Goal: Task Accomplishment & Management: Use online tool/utility

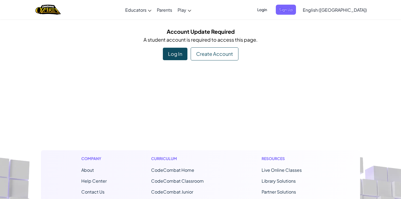
click at [213, 51] on div "Create Account" at bounding box center [215, 53] width 48 height 13
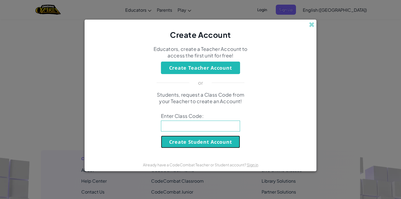
click at [180, 141] on button "Create Student Account" at bounding box center [200, 142] width 79 height 13
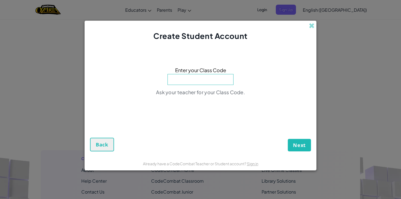
click at [210, 80] on input at bounding box center [201, 79] width 66 height 11
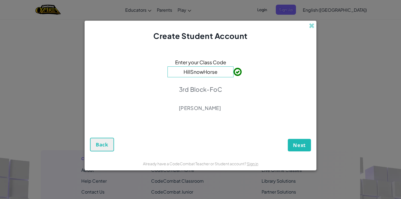
type input "HillSnowHorse"
click at [294, 144] on span "Next" at bounding box center [299, 145] width 13 height 7
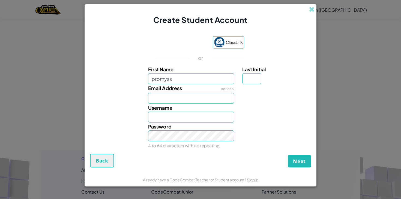
type input "promyss"
type input "Promyss"
click at [252, 78] on input "Last Initial" at bounding box center [251, 78] width 19 height 11
type input "s"
type input "PromyssS"
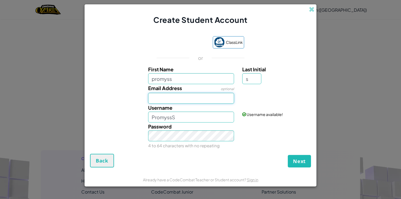
click at [180, 99] on input "Email Address" at bounding box center [191, 98] width 86 height 11
type input "p"
type input "[EMAIL_ADDRESS][DOMAIN_NAME]"
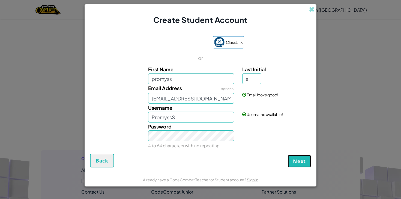
click at [295, 159] on span "Next" at bounding box center [299, 161] width 13 height 7
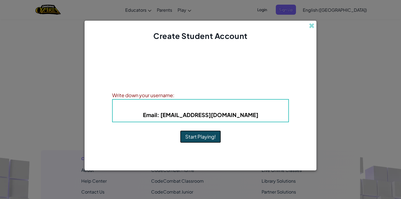
click at [209, 136] on button "Start Playing!" at bounding box center [200, 137] width 41 height 13
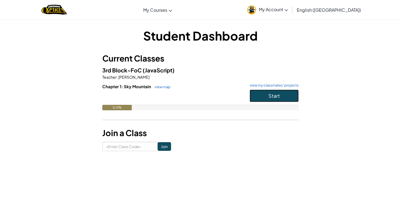
click at [272, 99] on button "Start" at bounding box center [274, 96] width 49 height 13
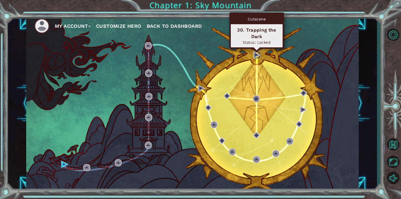
click at [256, 52] on img at bounding box center [256, 55] width 7 height 7
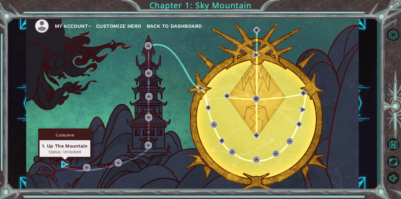
click at [64, 164] on img at bounding box center [64, 164] width 7 height 7
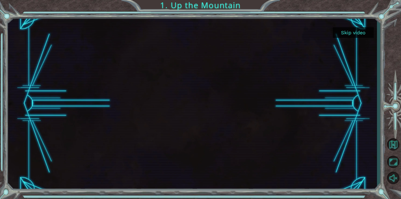
click at [352, 31] on button "Skip video" at bounding box center [353, 32] width 41 height 11
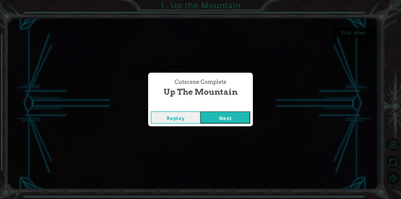
click at [220, 119] on button "Next" at bounding box center [226, 118] width 50 height 12
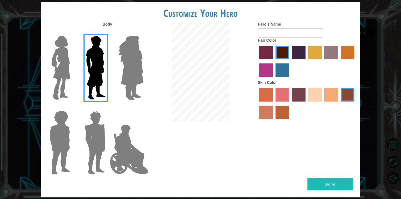
click at [299, 48] on label "hot purple hair color" at bounding box center [299, 53] width 14 height 14
click at [290, 61] on input "hot purple hair color" at bounding box center [290, 61] width 0 height 0
click at [313, 48] on label "tulip tree hair color" at bounding box center [315, 53] width 14 height 14
click at [306, 61] on input "tulip tree hair color" at bounding box center [306, 61] width 0 height 0
click at [329, 50] on label "bazaar hair color" at bounding box center [331, 53] width 14 height 14
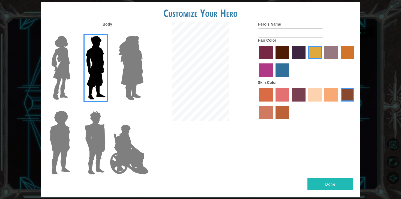
click at [323, 61] on input "bazaar hair color" at bounding box center [323, 61] width 0 height 0
click at [351, 56] on label "gold drop hair color" at bounding box center [348, 53] width 14 height 14
click at [339, 61] on input "gold drop hair color" at bounding box center [339, 61] width 0 height 0
click at [261, 71] on label "medium red violet hair color" at bounding box center [266, 71] width 14 height 14
click at [355, 61] on input "medium red violet hair color" at bounding box center [355, 61] width 0 height 0
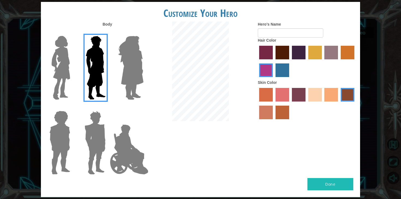
click at [276, 71] on label "lachmara hair color" at bounding box center [283, 71] width 14 height 14
click at [274, 79] on input "lachmara hair color" at bounding box center [274, 79] width 0 height 0
click at [277, 28] on form "Hero's Name" at bounding box center [307, 30] width 98 height 16
click at [277, 30] on input "Hero's Name" at bounding box center [290, 32] width 65 height 9
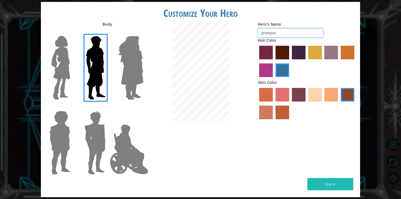
type input "promyss"
click at [264, 70] on label "medium red violet hair color" at bounding box center [266, 71] width 14 height 14
click at [355, 61] on input "medium red violet hair color" at bounding box center [355, 61] width 0 height 0
click at [279, 92] on label "froly skin color" at bounding box center [283, 95] width 14 height 14
click at [274, 104] on input "froly skin color" at bounding box center [274, 104] width 0 height 0
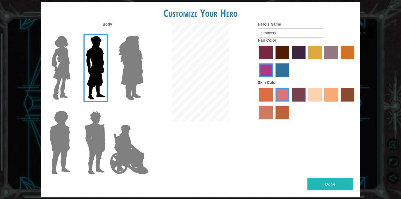
click at [300, 92] on label "tosca skin color" at bounding box center [299, 95] width 14 height 14
click at [290, 104] on input "tosca skin color" at bounding box center [290, 104] width 0 height 0
click at [316, 91] on label "sandy beach skin color" at bounding box center [315, 95] width 14 height 14
click at [306, 104] on input "sandy beach skin color" at bounding box center [306, 104] width 0 height 0
click at [331, 91] on label "tacao skin color" at bounding box center [331, 95] width 14 height 14
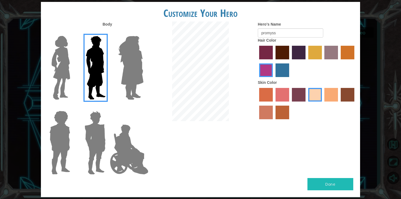
click at [323, 104] on input "tacao skin color" at bounding box center [323, 104] width 0 height 0
click at [343, 90] on label "karma skin color" at bounding box center [348, 95] width 14 height 14
click at [339, 104] on input "karma skin color" at bounding box center [339, 104] width 0 height 0
click at [315, 93] on label "sandy beach skin color" at bounding box center [315, 95] width 14 height 14
click at [306, 104] on input "sandy beach skin color" at bounding box center [306, 104] width 0 height 0
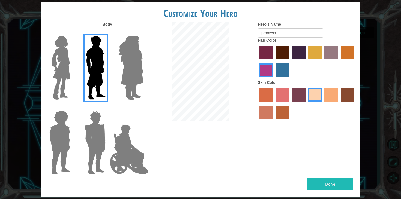
click at [329, 92] on label "tacao skin color" at bounding box center [331, 95] width 14 height 14
click at [323, 104] on input "tacao skin color" at bounding box center [323, 104] width 0 height 0
click at [282, 113] on label "smoke tree skin color" at bounding box center [283, 113] width 14 height 14
click at [274, 121] on input "smoke tree skin color" at bounding box center [274, 121] width 0 height 0
click at [269, 113] on label "burning sand skin color" at bounding box center [266, 113] width 14 height 14
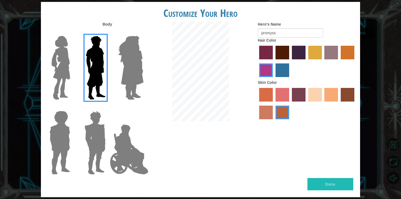
click at [355, 104] on input "burning sand skin color" at bounding box center [355, 104] width 0 height 0
click at [301, 93] on label "tosca skin color" at bounding box center [299, 95] width 14 height 14
click at [290, 104] on input "tosca skin color" at bounding box center [290, 104] width 0 height 0
click at [316, 96] on label "sandy beach skin color" at bounding box center [315, 95] width 14 height 14
click at [306, 104] on input "sandy beach skin color" at bounding box center [306, 104] width 0 height 0
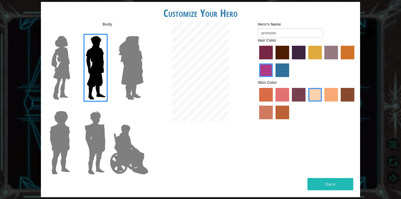
click at [330, 96] on label "tacao skin color" at bounding box center [331, 95] width 14 height 14
click at [323, 104] on input "tacao skin color" at bounding box center [323, 104] width 0 height 0
click at [348, 93] on label "karma skin color" at bounding box center [348, 95] width 14 height 14
click at [339, 104] on input "karma skin color" at bounding box center [339, 104] width 0 height 0
click at [271, 112] on label "burning sand skin color" at bounding box center [266, 113] width 14 height 14
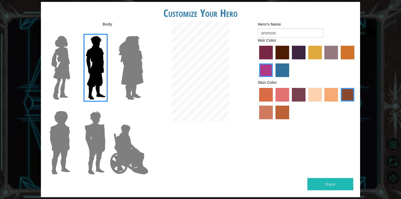
click at [355, 104] on input "burning sand skin color" at bounding box center [355, 104] width 0 height 0
click at [279, 112] on label "smoke tree skin color" at bounding box center [283, 113] width 14 height 14
click at [274, 121] on input "smoke tree skin color" at bounding box center [274, 121] width 0 height 0
click at [279, 48] on label "maroon hair color" at bounding box center [283, 53] width 14 height 14
click at [274, 61] on input "maroon hair color" at bounding box center [274, 61] width 0 height 0
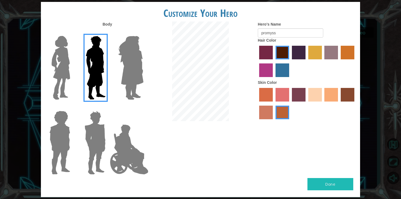
click at [270, 49] on label "paprika hair color" at bounding box center [266, 53] width 14 height 14
click at [257, 61] on input "paprika hair color" at bounding box center [257, 61] width 0 height 0
click at [281, 49] on label "maroon hair color" at bounding box center [283, 53] width 14 height 14
click at [274, 61] on input "maroon hair color" at bounding box center [274, 61] width 0 height 0
click at [296, 48] on label "hot purple hair color" at bounding box center [299, 53] width 14 height 14
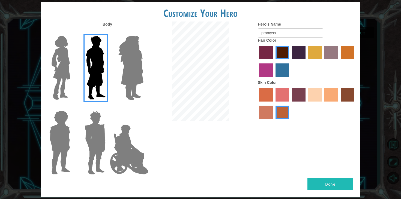
click at [290, 61] on input "hot purple hair color" at bounding box center [290, 61] width 0 height 0
click at [313, 47] on label "tulip tree hair color" at bounding box center [315, 53] width 14 height 14
click at [306, 61] on input "tulip tree hair color" at bounding box center [306, 61] width 0 height 0
click at [336, 47] on label "bazaar hair color" at bounding box center [331, 53] width 14 height 14
click at [323, 61] on input "bazaar hair color" at bounding box center [323, 61] width 0 height 0
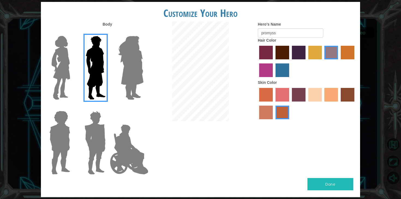
click at [305, 49] on label "hot purple hair color" at bounding box center [299, 53] width 14 height 14
click at [290, 61] on input "hot purple hair color" at bounding box center [290, 61] width 0 height 0
click at [333, 181] on button "Done" at bounding box center [331, 184] width 46 height 12
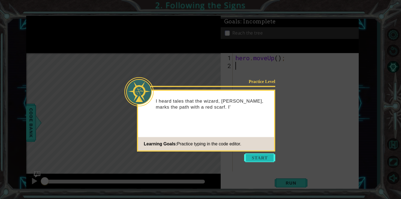
click at [262, 159] on button "Start" at bounding box center [259, 158] width 31 height 9
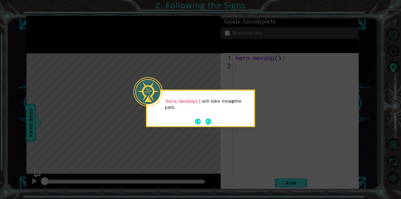
click at [207, 117] on div "hero.moveUp() will take me up the path." at bounding box center [200, 107] width 107 height 28
click at [209, 121] on button "Next" at bounding box center [208, 122] width 6 height 6
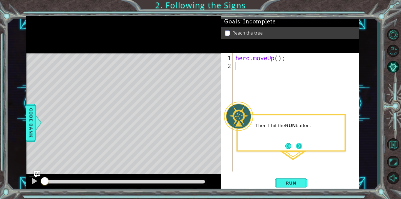
click at [300, 147] on button "Next" at bounding box center [299, 146] width 6 height 6
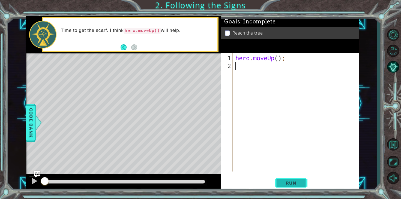
click at [284, 182] on span "Run" at bounding box center [291, 183] width 22 height 5
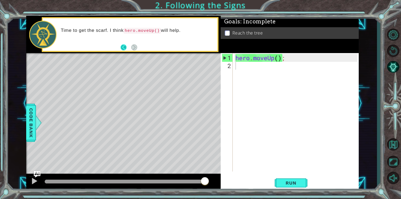
click at [126, 49] on button "Back" at bounding box center [126, 47] width 11 height 6
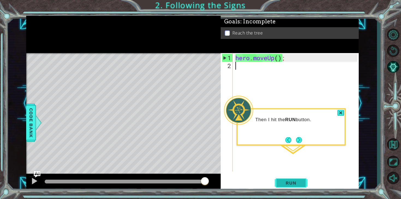
click at [285, 182] on span "Run" at bounding box center [291, 183] width 22 height 5
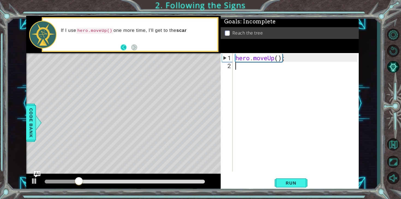
click at [121, 49] on button "Back" at bounding box center [126, 47] width 11 height 6
click at [137, 44] on button "Next" at bounding box center [134, 47] width 6 height 6
click at [125, 48] on button "Back" at bounding box center [126, 47] width 11 height 6
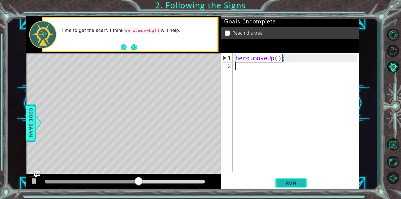
click at [296, 182] on span "Run" at bounding box center [291, 183] width 22 height 5
click at [293, 179] on button "Run" at bounding box center [291, 184] width 33 height 14
click at [252, 52] on div "Goals : Incomplete Reach the tree" at bounding box center [290, 34] width 138 height 37
click at [265, 54] on div "hero . moveUp ( ) ;" at bounding box center [295, 112] width 123 height 119
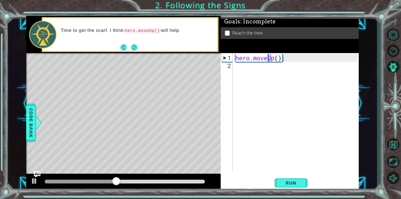
drag, startPoint x: 271, startPoint y: 54, endPoint x: 268, endPoint y: 67, distance: 13.8
click at [268, 67] on div "hero . moveUp ( ) ;" at bounding box center [295, 112] width 123 height 119
type textarea "hero.moveUp();"
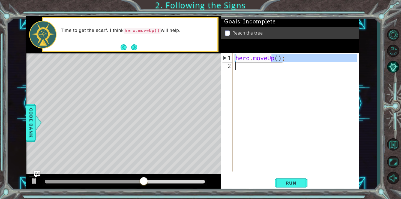
click at [227, 33] on p at bounding box center [227, 33] width 5 height 5
drag, startPoint x: 128, startPoint y: 76, endPoint x: 102, endPoint y: 74, distance: 25.7
click at [102, 74] on div "Level Map" at bounding box center [152, 133] width 252 height 161
click at [124, 44] on button "Back" at bounding box center [126, 47] width 11 height 6
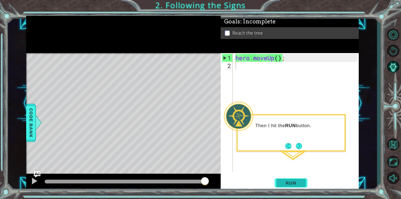
click at [282, 177] on button "Run" at bounding box center [291, 184] width 33 height 14
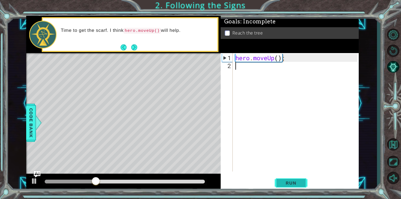
click at [291, 187] on button "Run" at bounding box center [291, 184] width 33 height 14
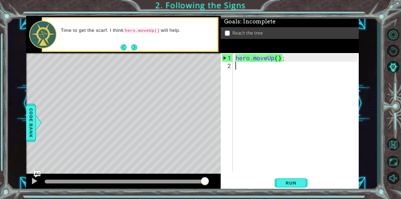
type textarea "h"
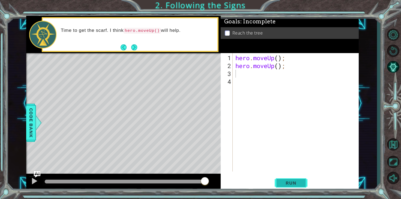
click at [286, 182] on span "Run" at bounding box center [291, 183] width 22 height 5
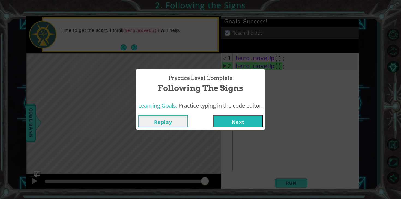
click at [231, 124] on button "Next" at bounding box center [238, 121] width 50 height 12
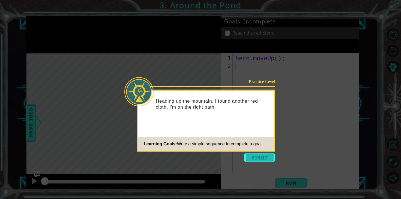
click at [261, 157] on button "Start" at bounding box center [259, 158] width 31 height 9
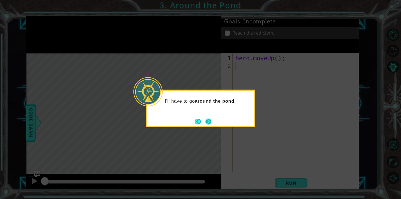
click at [209, 119] on button "Next" at bounding box center [208, 122] width 6 height 6
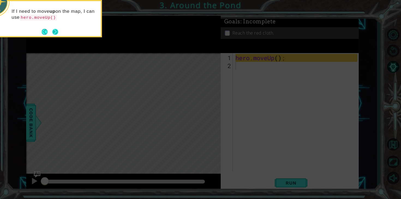
click at [54, 31] on button "Next" at bounding box center [55, 32] width 6 height 6
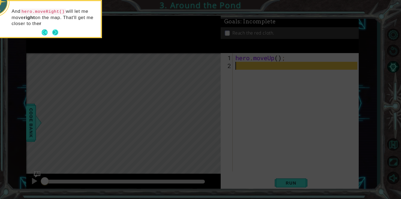
click at [56, 32] on button "Next" at bounding box center [55, 32] width 6 height 6
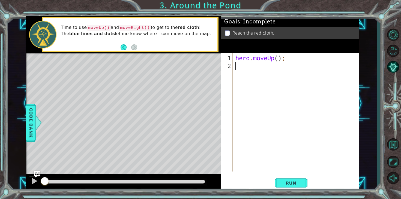
click at [244, 68] on div "hero . moveUp ( ) ;" at bounding box center [297, 121] width 126 height 135
type textarea "h"
click at [261, 79] on div "hero . moveUp ( ) ; hero . moveUp ( ) ;" at bounding box center [297, 121] width 126 height 135
click at [249, 73] on div "hero . moveUp ( ) ; hero . moveUp ( ) ;" at bounding box center [297, 121] width 126 height 135
type textarea "h"
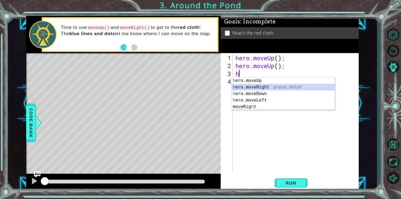
click at [263, 88] on div "h ero.moveUp press enter h ero.moveRight press enter h ero.moveDown press enter…" at bounding box center [283, 100] width 103 height 46
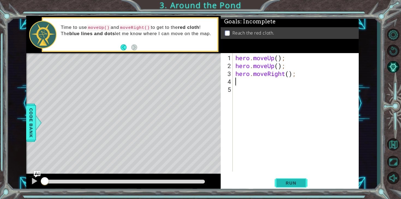
click at [294, 183] on span "Run" at bounding box center [291, 183] width 22 height 5
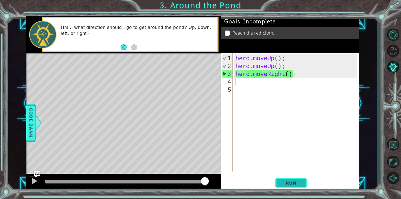
click at [294, 183] on span "Run" at bounding box center [291, 183] width 22 height 5
click at [252, 86] on div "hero . moveUp ( ) ; hero . moveUp ( ) ; hero . moveRight ( ) ;" at bounding box center [297, 121] width 126 height 135
click at [246, 83] on div "hero . moveUp ( ) ; hero . moveUp ( ) ; hero . moveRight ( ) ;" at bounding box center [297, 121] width 126 height 135
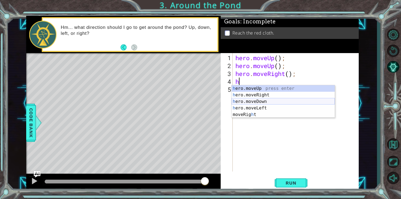
click at [274, 102] on div "h ero.moveUp press enter h ero.moveRight press enter h ero.moveDown press enter…" at bounding box center [283, 108] width 103 height 46
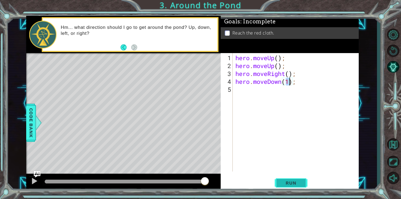
click at [288, 182] on span "Run" at bounding box center [291, 183] width 22 height 5
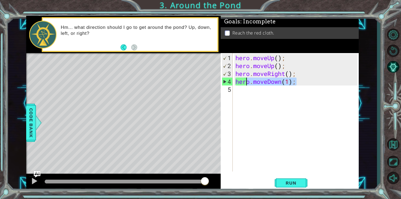
drag, startPoint x: 295, startPoint y: 83, endPoint x: 247, endPoint y: 82, distance: 48.0
click at [247, 82] on div "hero . moveUp ( ) ; hero . moveUp ( ) ; hero . moveRight ( ) ; hero . moveDown …" at bounding box center [297, 121] width 126 height 135
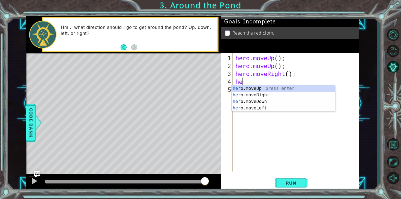
type textarea "h"
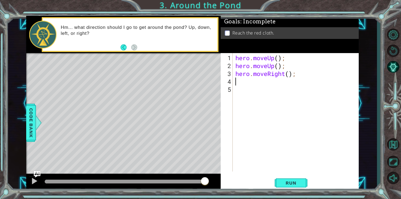
type textarea "hero.moveRight();"
click at [291, 185] on span "Run" at bounding box center [291, 183] width 22 height 5
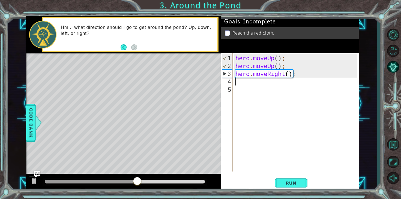
type textarea "m"
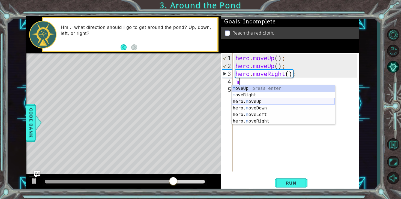
click at [261, 104] on div "m oveUp press enter m oveRight press enter hero. m oveUp press enter hero. m ov…" at bounding box center [283, 111] width 103 height 52
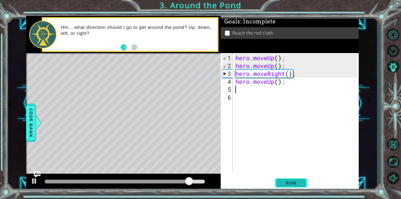
click at [292, 181] on span "Run" at bounding box center [291, 183] width 22 height 5
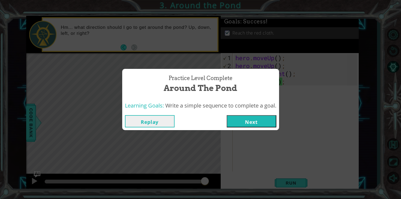
click at [256, 120] on button "Next" at bounding box center [252, 121] width 50 height 12
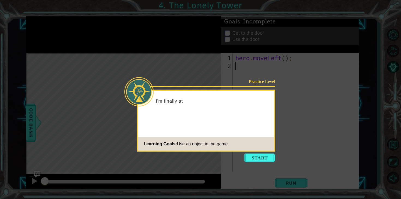
click at [254, 149] on footer "Learning Goals: Use an object in the game." at bounding box center [206, 144] width 136 height 13
click at [254, 154] on button "Start" at bounding box center [259, 158] width 31 height 9
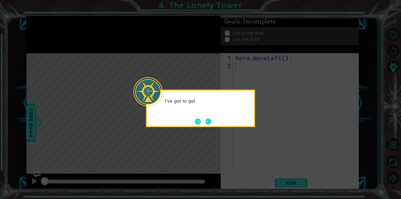
click at [204, 115] on div "I've got to get" at bounding box center [200, 108] width 109 height 37
click at [205, 119] on button "Next" at bounding box center [208, 122] width 6 height 6
click at [207, 120] on button "Next" at bounding box center [208, 122] width 6 height 6
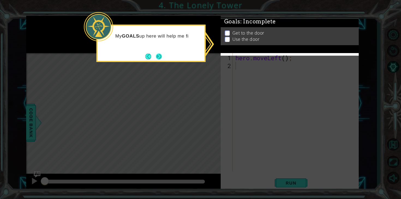
click at [159, 55] on button "Next" at bounding box center [159, 56] width 6 height 6
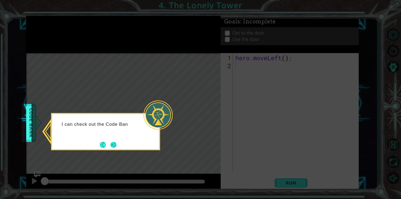
click at [114, 145] on button "Next" at bounding box center [114, 145] width 6 height 6
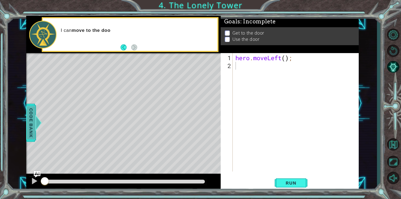
click at [36, 120] on div at bounding box center [38, 123] width 7 height 16
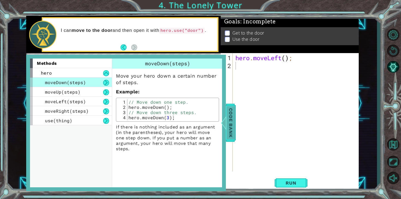
click at [232, 125] on span "Code Bank" at bounding box center [228, 122] width 9 height 33
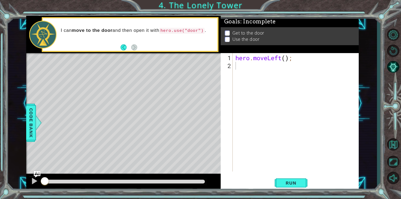
click at [252, 68] on div "hero . moveLeft ( ) ;" at bounding box center [297, 121] width 126 height 135
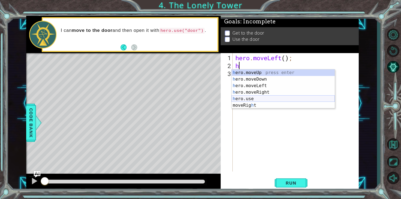
click at [249, 99] on div "h ero.moveUp press enter h ero.moveDown press enter h ero.moveLeft press enter …" at bounding box center [283, 96] width 103 height 52
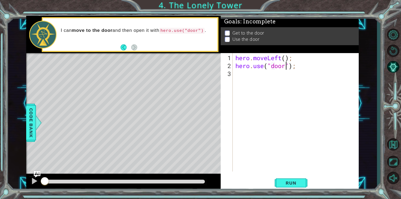
scroll to position [0, 2]
click at [295, 184] on span "Run" at bounding box center [291, 183] width 22 height 5
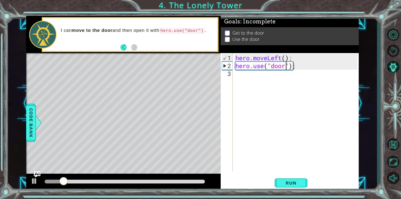
click at [297, 58] on div "hero . moveLeft ( ) ; hero . use ( "door" ) ;" at bounding box center [297, 121] width 126 height 135
type textarea "hero.moveLeft();"
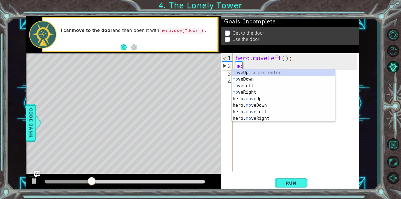
scroll to position [0, 0]
type textarea "m"
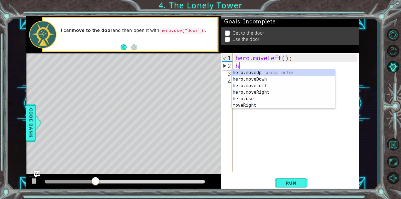
type textarea "her"
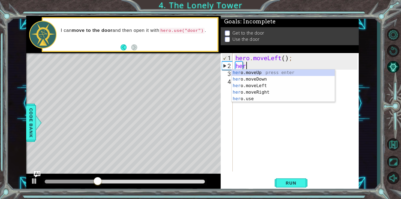
scroll to position [0, 0]
click at [276, 84] on div "her o.moveUp press enter her o.moveDown press enter her o.moveLeft press enter …" at bounding box center [283, 93] width 103 height 46
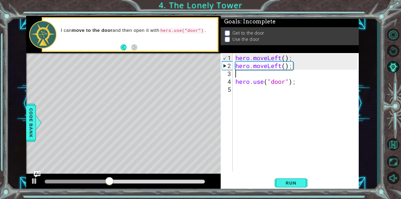
scroll to position [0, 0]
click at [291, 184] on span "Run" at bounding box center [291, 183] width 22 height 5
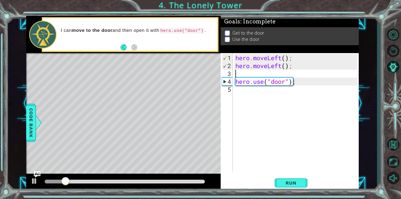
click at [273, 73] on div "hero . moveLeft ( ) ; hero . moveLeft ( ) ; hero . use ( "door" ) ;" at bounding box center [297, 121] width 126 height 135
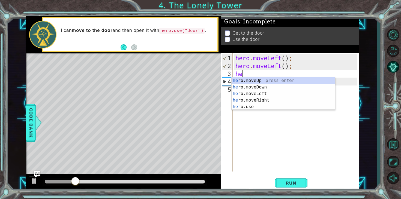
type textarea "her"
click at [270, 79] on div "her o.moveUp press enter her o.moveDown press enter her o.moveLeft press enter …" at bounding box center [283, 100] width 103 height 46
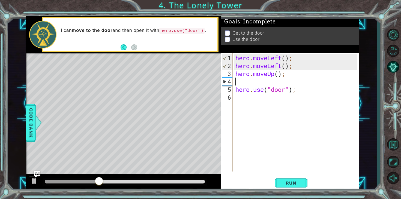
type textarea "her"
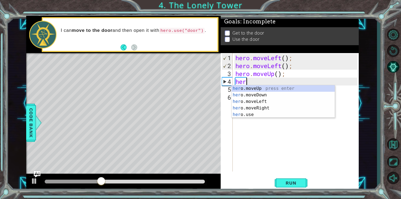
scroll to position [0, 0]
click at [262, 89] on div "her o.moveUp press enter her o.moveDown press enter her o.moveLeft press enter …" at bounding box center [283, 108] width 103 height 46
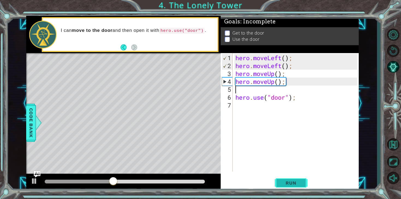
click at [282, 183] on span "Run" at bounding box center [291, 183] width 22 height 5
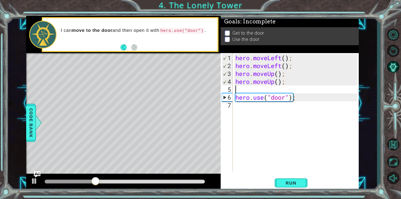
type textarea "j"
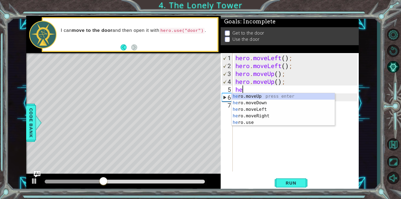
type textarea "hero"
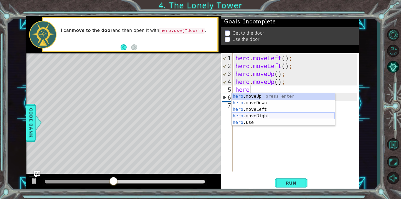
click at [267, 114] on div "hero .moveUp press enter hero .moveDown press enter hero .moveLeft press enter …" at bounding box center [283, 116] width 103 height 46
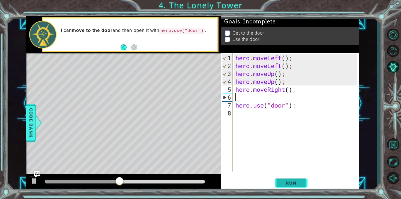
click at [290, 184] on span "Run" at bounding box center [291, 183] width 22 height 5
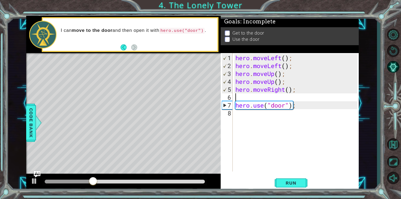
click at [280, 96] on div "hero . moveLeft ( ) ; hero . moveLeft ( ) ; hero . moveUp ( ) ; hero . moveUp (…" at bounding box center [297, 121] width 126 height 135
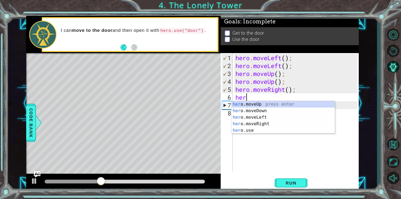
type textarea "hero"
click at [273, 106] on div "hero .moveUp press enter hero .moveDown press enter hero .moveLeft press enter …" at bounding box center [283, 124] width 103 height 46
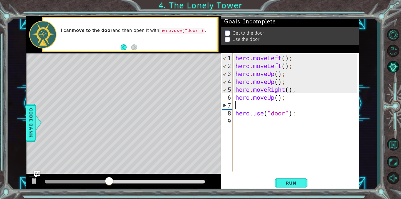
scroll to position [0, 0]
click at [285, 183] on span "Run" at bounding box center [291, 183] width 22 height 5
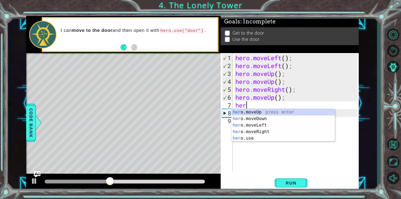
type textarea "hero"
click at [243, 111] on div "hero .moveUp press enter hero .moveDown press enter hero .moveLeft press enter …" at bounding box center [283, 132] width 103 height 46
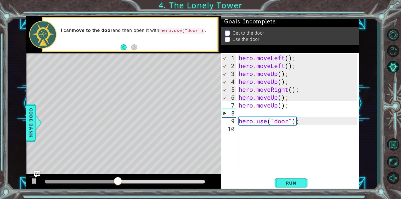
scroll to position [0, 0]
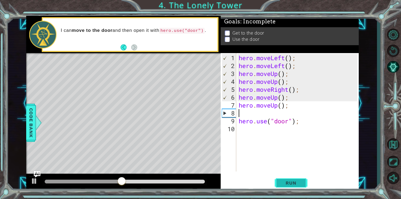
click at [287, 184] on span "Run" at bounding box center [291, 183] width 22 height 5
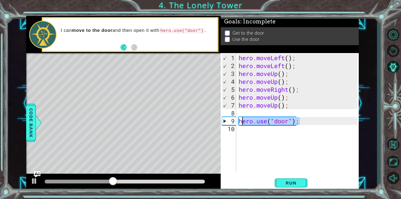
drag, startPoint x: 305, startPoint y: 122, endPoint x: 242, endPoint y: 120, distance: 63.6
click at [242, 120] on div "hero . moveLeft ( ) ; hero . moveLeft ( ) ; hero . moveUp ( ) ; hero . moveUp (…" at bounding box center [299, 121] width 123 height 135
type textarea "h"
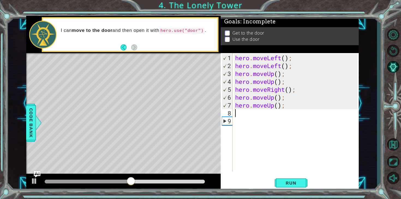
type textarea "hero.moveUp();"
click at [296, 186] on span "Run" at bounding box center [291, 183] width 22 height 5
click at [125, 50] on button "Back" at bounding box center [126, 47] width 11 height 6
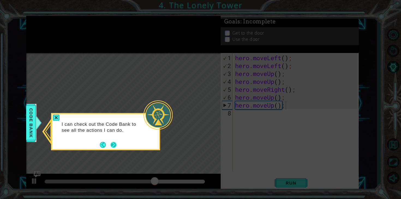
click at [114, 144] on button "Next" at bounding box center [113, 145] width 8 height 8
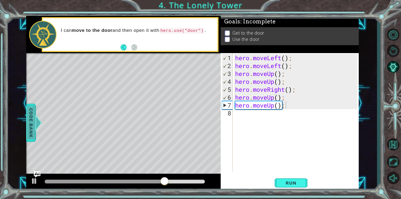
click at [35, 120] on span "Code Bank" at bounding box center [30, 122] width 9 height 33
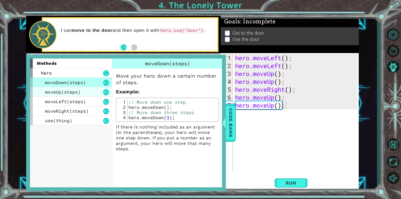
click at [78, 95] on span "moveUp(steps)" at bounding box center [62, 92] width 35 height 6
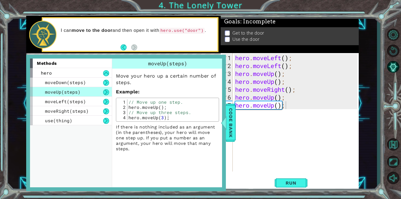
click at [257, 135] on div "hero . moveLeft ( ) ; hero . moveLeft ( ) ; hero . moveUp ( ) ; hero . moveUp (…" at bounding box center [297, 121] width 126 height 135
click at [232, 127] on span "Code Bank" at bounding box center [230, 122] width 9 height 33
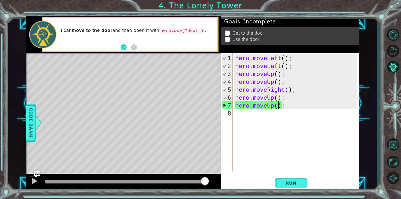
click at [279, 106] on div "hero . moveLeft ( ) ; hero . moveLeft ( ) ; hero . moveUp ( ) ; hero . moveUp (…" at bounding box center [297, 121] width 126 height 135
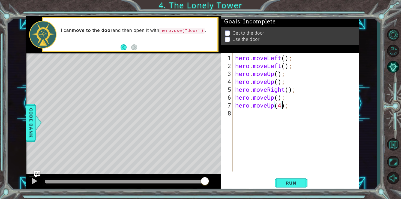
scroll to position [0, 2]
click at [294, 186] on button "Run" at bounding box center [291, 184] width 33 height 14
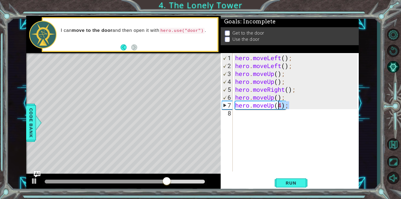
drag, startPoint x: 292, startPoint y: 105, endPoint x: 278, endPoint y: 103, distance: 14.3
click at [278, 103] on div "hero . moveLeft ( ) ; hero . moveLeft ( ) ; hero . moveUp ( ) ; hero . moveUp (…" at bounding box center [297, 121] width 126 height 135
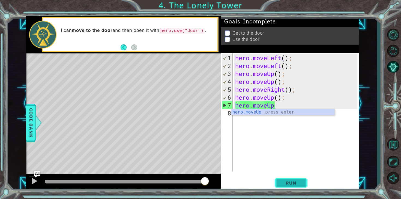
click at [290, 177] on button "Run" at bounding box center [291, 184] width 33 height 14
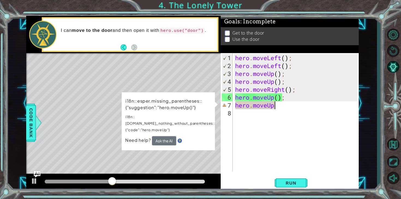
click at [166, 129] on td "i18n::esper.missing_parentheses::{"suggestion":"hero.moveUp()"} i18n::esper.do_…" at bounding box center [170, 117] width 91 height 39
click at [285, 106] on div "hero . moveLeft ( ) ; hero . moveLeft ( ) ; hero . moveUp ( ) ; hero . moveUp (…" at bounding box center [297, 121] width 126 height 135
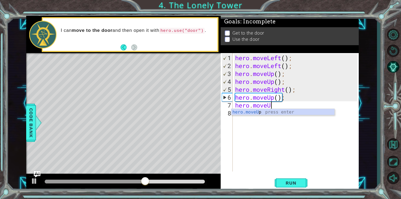
type textarea "hero.move"
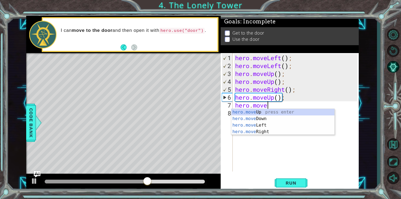
scroll to position [0, 1]
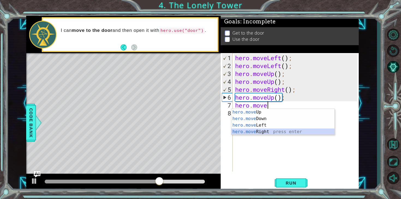
click at [287, 130] on div "hero.move Up press enter hero.move Down press enter hero.move Left press enter …" at bounding box center [282, 128] width 103 height 39
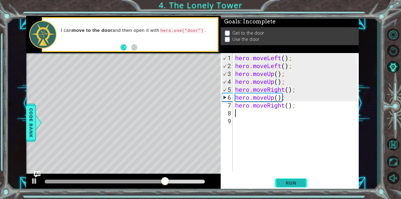
click at [282, 180] on button "Run" at bounding box center [291, 184] width 33 height 14
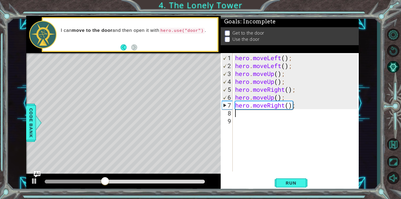
click at [285, 107] on div "hero . moveLeft ( ) ; hero . moveLeft ( ) ; hero . moveUp ( ) ; hero . moveUp (…" at bounding box center [297, 121] width 126 height 135
click at [290, 103] on div "hero . moveLeft ( ) ; hero . moveLeft ( ) ; hero . moveUp ( ) ; hero . moveUp (…" at bounding box center [297, 121] width 126 height 135
click at [285, 181] on span "Run" at bounding box center [291, 183] width 22 height 5
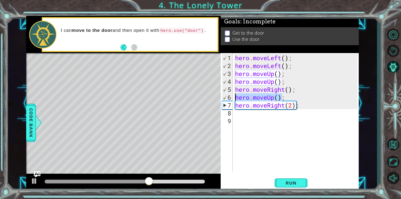
drag, startPoint x: 283, startPoint y: 99, endPoint x: 236, endPoint y: 96, distance: 47.6
click at [236, 96] on div "hero . moveLeft ( ) ; hero . moveLeft ( ) ; hero . moveUp ( ) ; hero . moveUp (…" at bounding box center [297, 121] width 126 height 135
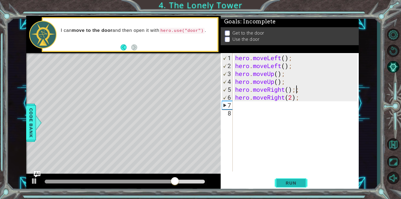
click at [292, 180] on button "Run" at bounding box center [291, 184] width 33 height 14
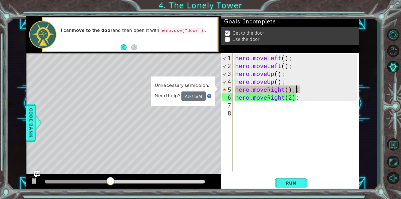
click at [294, 97] on div "hero . moveLeft ( ) ; hero . moveLeft ( ) ; hero . moveUp ( ) ; hero . moveUp (…" at bounding box center [297, 121] width 126 height 135
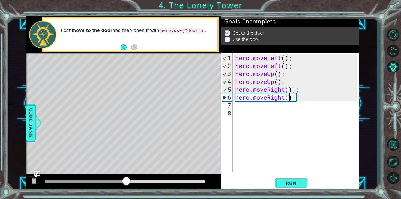
scroll to position [0, 2]
type textarea "hero.moveRight(1);"
click at [291, 183] on span "Run" at bounding box center [291, 183] width 22 height 5
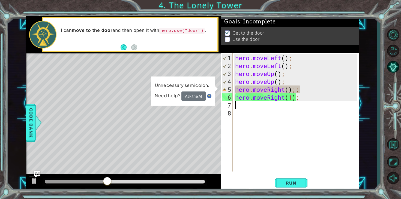
click at [311, 105] on div "hero . moveLeft ( ) ; hero . moveLeft ( ) ; hero . moveUp ( ) ; hero . moveUp (…" at bounding box center [297, 121] width 126 height 135
click at [311, 101] on div "hero . moveLeft ( ) ; hero . moveLeft ( ) ; hero . moveUp ( ) ; hero . moveUp (…" at bounding box center [297, 121] width 126 height 135
type textarea "hero.moveRight(1);"
click at [300, 105] on div "hero . moveLeft ( ) ; hero . moveLeft ( ) ; hero . moveUp ( ) ; hero . moveUp (…" at bounding box center [297, 121] width 126 height 135
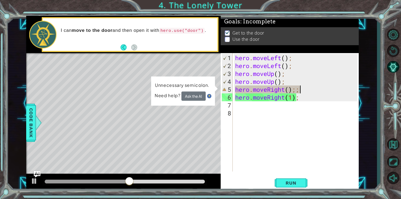
click at [308, 89] on div "hero . moveLeft ( ) ; hero . moveLeft ( ) ; hero . moveUp ( ) ; hero . moveUp (…" at bounding box center [297, 121] width 126 height 135
type textarea "hero.moveRight();"
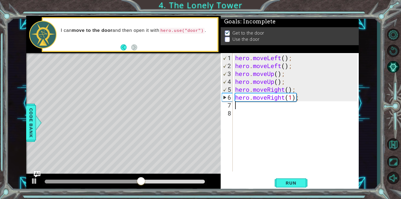
click at [285, 106] on div "hero . moveLeft ( ) ; hero . moveLeft ( ) ; hero . moveUp ( ) ; hero . moveUp (…" at bounding box center [297, 121] width 126 height 135
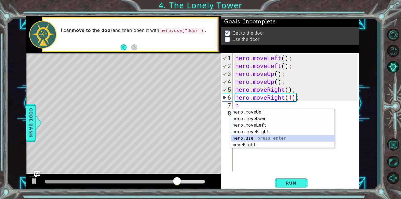
click at [265, 137] on div "h ero.moveUp press enter h ero.moveDown press enter h ero.moveLeft press enter …" at bounding box center [282, 135] width 103 height 52
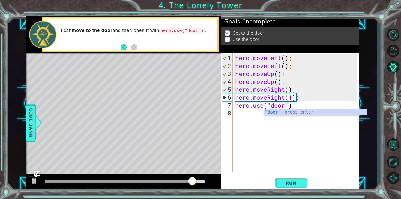
scroll to position [0, 2]
type textarea "hero.use("door");"
click at [287, 180] on button "Run" at bounding box center [291, 184] width 33 height 14
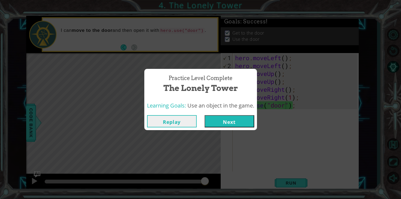
click at [228, 122] on button "Next" at bounding box center [230, 121] width 50 height 12
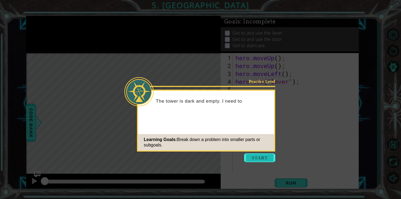
click at [259, 156] on button "Start" at bounding box center [259, 158] width 31 height 9
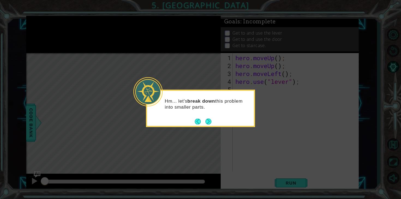
click at [208, 118] on footer at bounding box center [203, 122] width 17 height 8
click at [208, 125] on button "Next" at bounding box center [208, 122] width 6 height 6
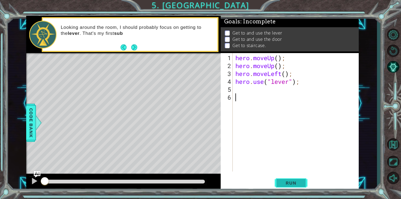
click at [290, 183] on span "Run" at bounding box center [291, 183] width 22 height 5
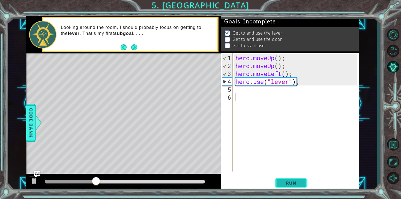
click at [292, 180] on button "Run" at bounding box center [291, 184] width 33 height 14
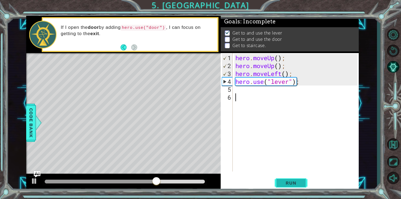
click at [292, 179] on button "Run" at bounding box center [291, 184] width 33 height 14
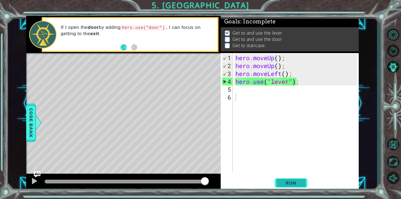
click at [284, 183] on span "Run" at bounding box center [291, 183] width 22 height 5
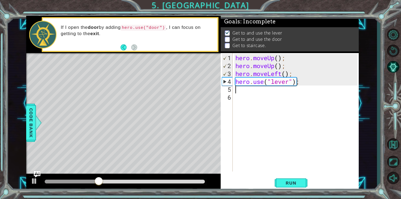
click at [241, 91] on div "hero . moveUp ( ) ; hero . moveUp ( ) ; hero . moveLeft ( ) ; hero . use ( "lev…" at bounding box center [297, 121] width 126 height 135
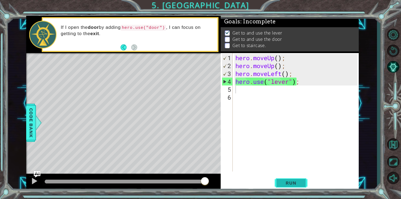
click at [282, 183] on span "Run" at bounding box center [291, 183] width 22 height 5
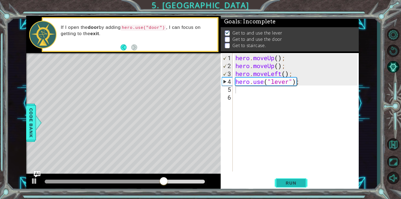
click at [285, 186] on span "Run" at bounding box center [291, 183] width 22 height 5
type textarea "m"
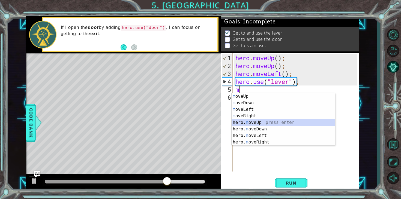
click at [254, 121] on div "m oveUp press enter m oveDown press enter m oveLeft press enter m oveRight pres…" at bounding box center [283, 125] width 103 height 65
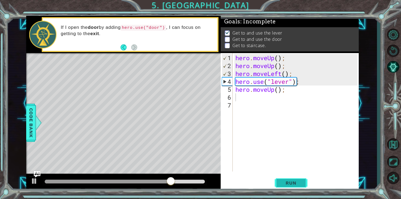
click at [293, 187] on button "Run" at bounding box center [291, 184] width 33 height 14
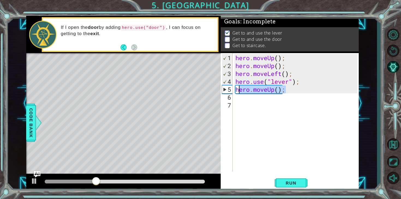
drag, startPoint x: 286, startPoint y: 91, endPoint x: 240, endPoint y: 93, distance: 46.1
click at [240, 93] on div "hero . moveUp ( ) ; hero . moveUp ( ) ; hero . moveLeft ( ) ; hero . use ( "lev…" at bounding box center [297, 121] width 126 height 135
type textarea "h"
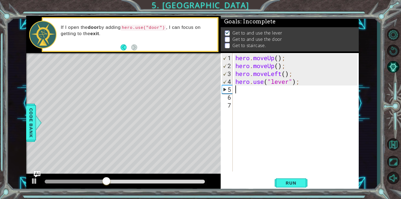
type textarea "hero.use("lever");"
click at [295, 186] on span "Run" at bounding box center [291, 183] width 22 height 5
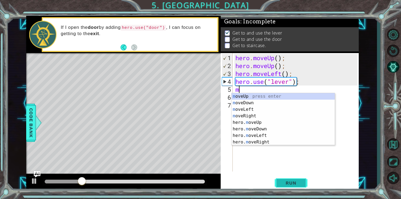
type textarea "mo"
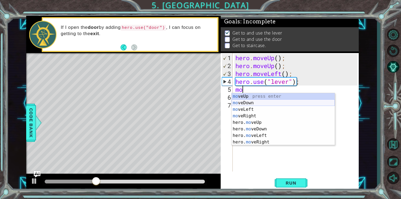
click at [248, 103] on div "mo veUp press enter mo veDown press enter mo veLeft press enter mo veRight pres…" at bounding box center [283, 125] width 103 height 65
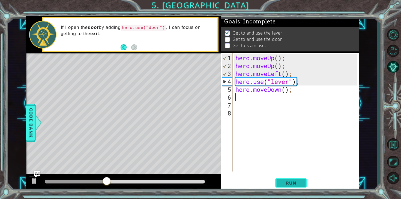
click at [291, 180] on button "Run" at bounding box center [291, 184] width 33 height 14
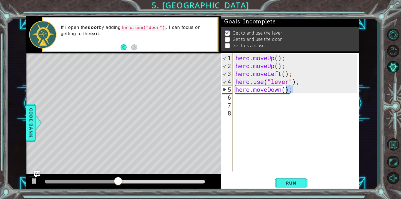
click at [292, 91] on div "hero . moveUp ( ) ; hero . moveUp ( ) ; hero . moveLeft ( ) ; hero . use ( "lev…" at bounding box center [297, 121] width 126 height 135
type textarea "hero.moveDown();"
click at [297, 91] on div "hero . moveUp ( ) ; hero . moveUp ( ) ; hero . moveLeft ( ) ; hero . use ( "lev…" at bounding box center [297, 121] width 126 height 135
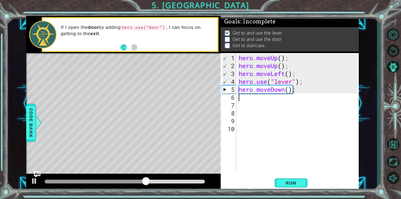
click at [239, 96] on div "hero . moveUp ( ) ; hero . moveUp ( ) ; hero . moveLeft ( ) ; hero . use ( "lev…" at bounding box center [299, 121] width 123 height 135
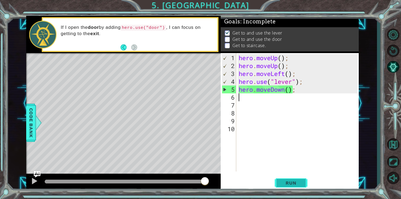
click at [290, 186] on button "Run" at bounding box center [291, 184] width 33 height 14
click at [284, 172] on div "1 2 3 4 5 6 7 8 9 10 hero . moveUp ( ) ; hero . moveUp ( ) ; hero . moveLeft ( …" at bounding box center [290, 122] width 138 height 138
click at [286, 178] on button "Run" at bounding box center [291, 184] width 33 height 14
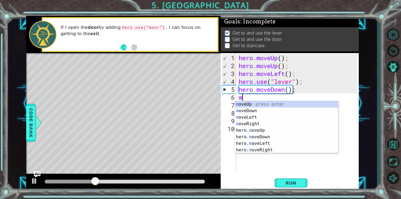
type textarea "mo"
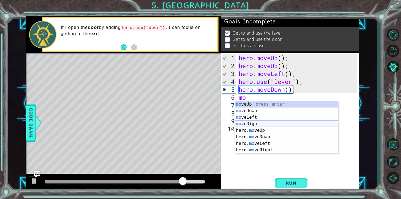
click at [259, 126] on div "mo veUp press enter mo veDown press enter mo veLeft press enter mo veRight pres…" at bounding box center [286, 133] width 103 height 65
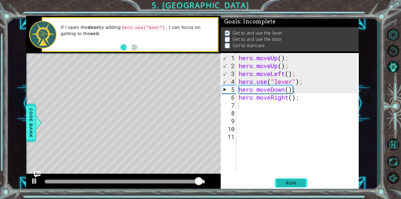
click at [294, 184] on span "Run" at bounding box center [291, 183] width 22 height 5
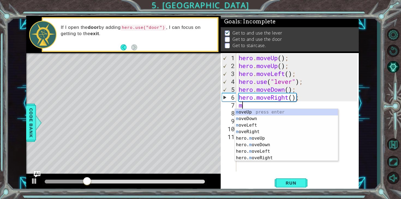
type textarea "mo"
click at [277, 112] on div "mo veUp press enter mo veDown press enter mo veLeft press enter mo veRight pres…" at bounding box center [286, 141] width 103 height 65
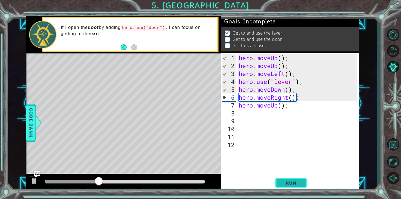
click at [286, 183] on span "Run" at bounding box center [291, 183] width 22 height 5
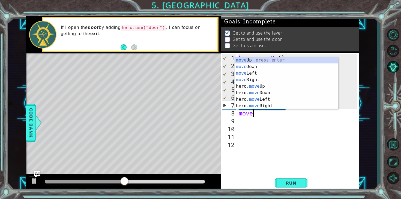
type textarea "mover"
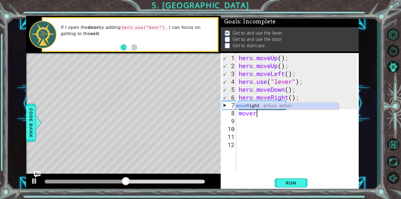
scroll to position [0, 1]
click at [272, 105] on div "moveR ight press enter" at bounding box center [286, 113] width 103 height 20
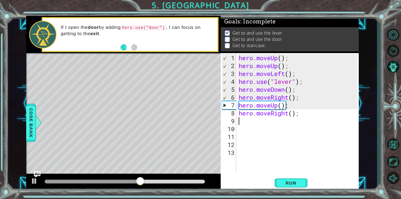
scroll to position [0, 0]
click at [295, 182] on span "Run" at bounding box center [291, 183] width 22 height 5
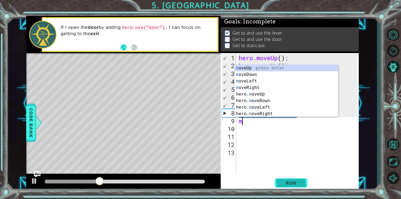
type textarea "mo"
click at [253, 114] on div "mo veUp press enter mo veDown press enter mo veLeft press enter mo veRight pres…" at bounding box center [286, 97] width 103 height 65
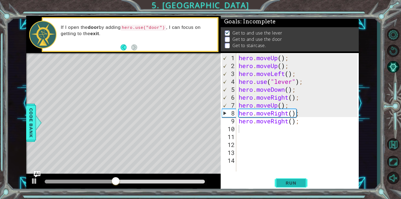
click at [279, 182] on button "Run" at bounding box center [291, 184] width 33 height 14
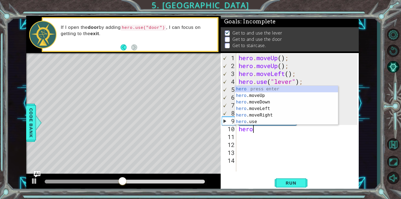
scroll to position [0, 0]
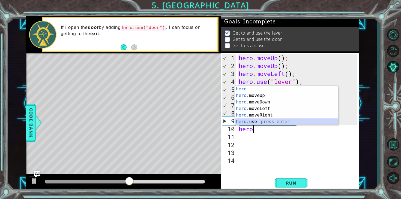
click at [258, 119] on div "hero press enter hero .moveUp press enter hero .moveDown press enter hero .move…" at bounding box center [286, 112] width 103 height 52
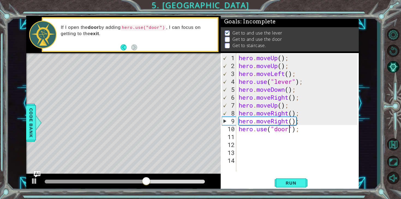
scroll to position [0, 2]
type textarea "hero.use("door");"
click at [303, 179] on button "Run" at bounding box center [291, 184] width 33 height 14
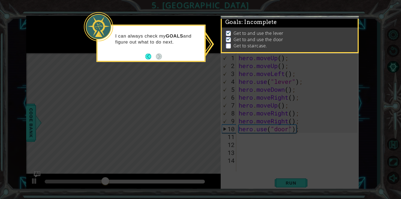
click at [163, 76] on icon at bounding box center [200, 99] width 401 height 199
click at [150, 56] on button "Back" at bounding box center [150, 56] width 11 height 6
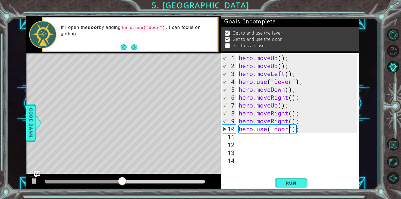
click at [303, 128] on div "hero . moveUp ( ) ; hero . moveUp ( ) ; hero . moveLeft ( ) ; hero . use ( "lev…" at bounding box center [299, 121] width 123 height 135
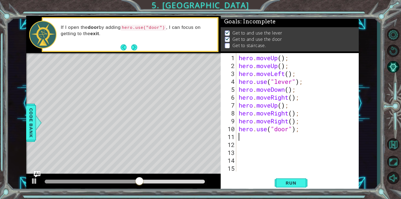
scroll to position [0, 0]
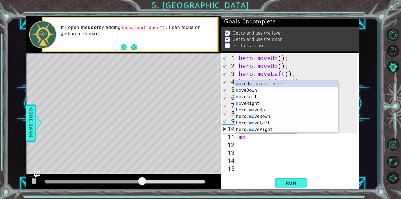
type textarea "mov"
click at [256, 85] on div "mov eUp press enter mov eDown press enter mov eLeft press enter mov eRight pres…" at bounding box center [286, 113] width 103 height 65
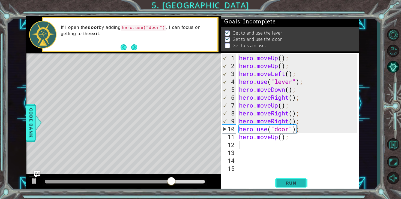
click at [285, 184] on span "Run" at bounding box center [291, 183] width 22 height 5
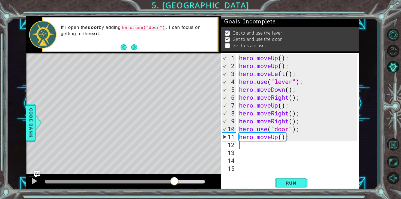
drag, startPoint x: 101, startPoint y: 177, endPoint x: 174, endPoint y: 183, distance: 73.1
click at [174, 183] on div at bounding box center [174, 182] width 10 height 10
click at [35, 183] on div at bounding box center [34, 181] width 7 height 7
click at [296, 138] on div "hero . moveUp ( ) ; hero . moveUp ( ) ; hero . moveLeft ( ) ; hero . use ( "lev…" at bounding box center [299, 121] width 122 height 135
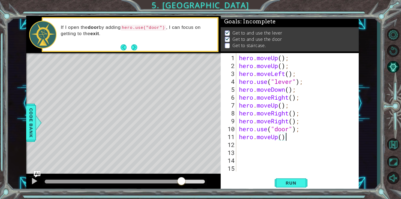
type textarea "hero.moveUp();"
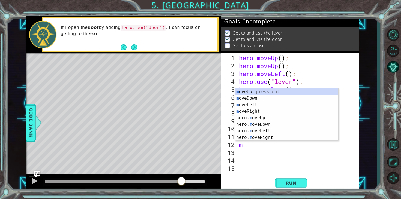
type textarea "mo"
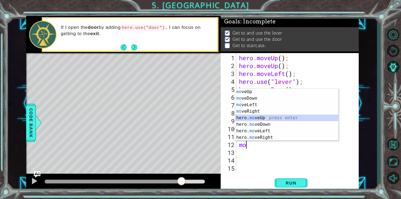
click at [267, 118] on div "mo veUp press enter mo veDown press enter mo veLeft press enter mo veRight pres…" at bounding box center [286, 121] width 103 height 65
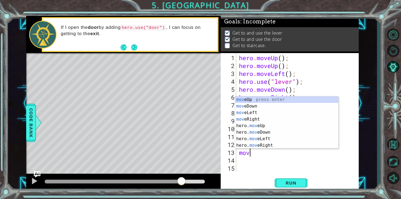
type textarea "move"
click at [262, 114] on div "move Up press enter move Down press enter move Left press enter move Right pres…" at bounding box center [286, 129] width 103 height 65
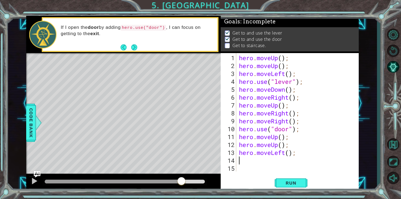
scroll to position [0, 0]
click at [293, 184] on span "Run" at bounding box center [291, 183] width 22 height 5
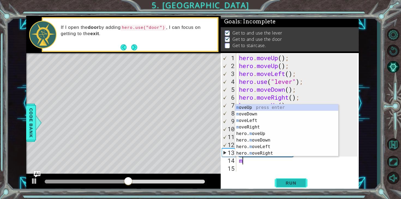
type textarea "mo"
click at [255, 106] on div "mo veUp press enter mo veDown press enter mo veLeft press enter mo veRight pres…" at bounding box center [286, 137] width 103 height 65
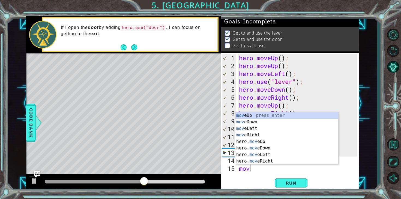
type textarea "move"
click at [239, 113] on div "move Up press enter move Down press enter move Left press enter move Right pres…" at bounding box center [286, 144] width 103 height 65
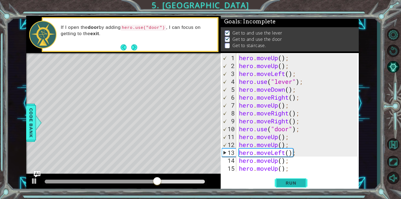
click at [286, 184] on span "Run" at bounding box center [291, 183] width 22 height 5
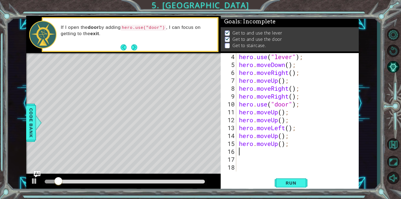
scroll to position [47, 0]
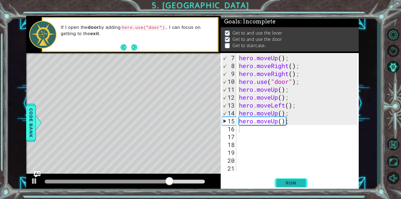
click at [290, 179] on button "Run" at bounding box center [291, 184] width 33 height 14
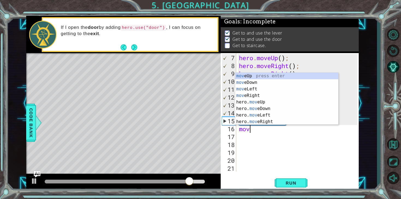
type textarea "move"
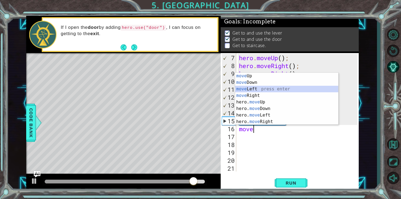
click at [267, 89] on div "move Up press enter move Down press enter move Left press enter move Right pres…" at bounding box center [286, 105] width 103 height 65
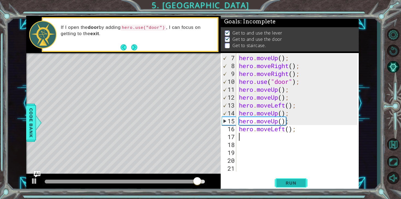
click at [280, 182] on button "Run" at bounding box center [291, 184] width 33 height 14
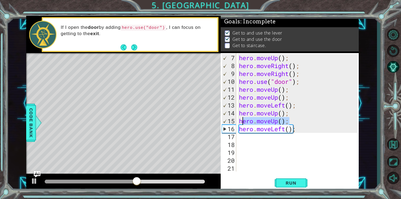
drag, startPoint x: 291, startPoint y: 118, endPoint x: 243, endPoint y: 118, distance: 48.3
click at [243, 118] on div "hero . moveUp ( ) ; hero . moveRight ( ) ; hero . moveRight ( ) ; hero . use ( …" at bounding box center [299, 121] width 122 height 135
type textarea "h"
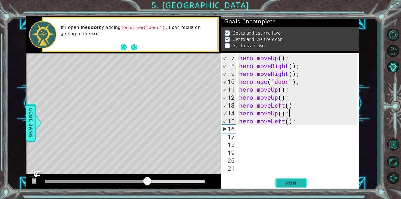
click at [292, 184] on span "Run" at bounding box center [291, 183] width 22 height 5
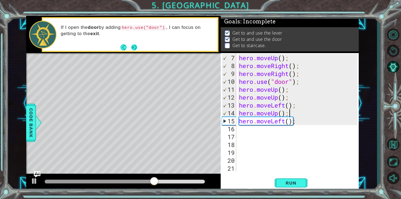
click at [132, 48] on button "Next" at bounding box center [134, 47] width 6 height 6
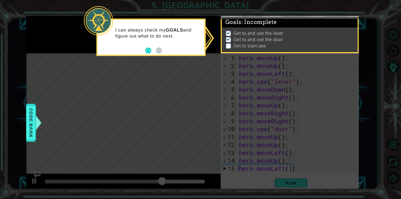
click at [145, 55] on div "I can always check my GOALS and figure out what to do next." at bounding box center [151, 37] width 109 height 37
click at [146, 50] on button "Back" at bounding box center [150, 50] width 11 height 6
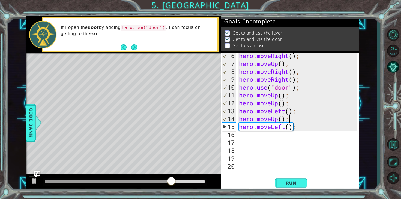
scroll to position [42, 0]
drag, startPoint x: 299, startPoint y: 128, endPoint x: 237, endPoint y: 127, distance: 62.5
click at [237, 127] on div "hero.moveUp(); 6 7 8 9 10 11 12 13 14 15 16 17 18 19 20 21 hero . moveRight ( )…" at bounding box center [289, 112] width 137 height 119
type textarea "hero.moveLeft();"
type textarea "="
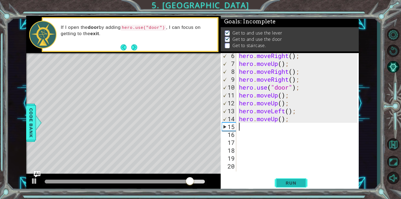
click at [289, 180] on button "Run" at bounding box center [291, 184] width 33 height 14
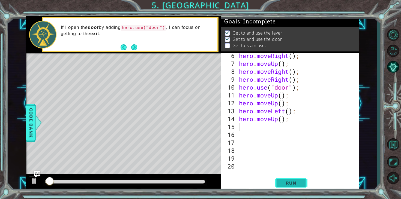
click at [289, 182] on span "Run" at bounding box center [291, 183] width 22 height 5
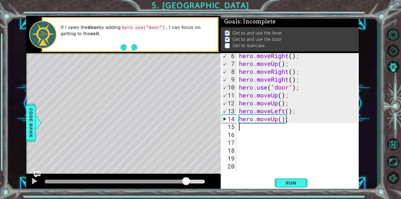
drag, startPoint x: 62, startPoint y: 182, endPoint x: 186, endPoint y: 180, distance: 123.6
click at [186, 180] on div at bounding box center [186, 182] width 10 height 10
click at [295, 118] on div "hero . moveRight ( ) ; hero . moveUp ( ) ; hero . moveRight ( ) ; hero . moveRi…" at bounding box center [299, 119] width 122 height 135
type textarea "hero.moveUp();"
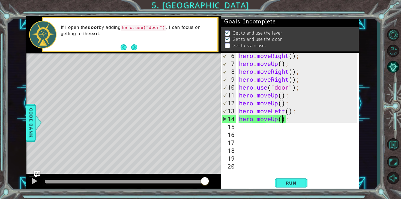
click at [282, 119] on div "hero . moveRight ( ) ; hero . moveUp ( ) ; hero . moveRight ( ) ; hero . moveRi…" at bounding box center [299, 119] width 122 height 135
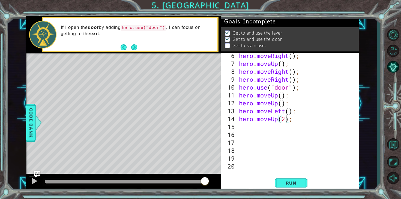
scroll to position [0, 2]
click at [293, 185] on span "Run" at bounding box center [291, 183] width 22 height 5
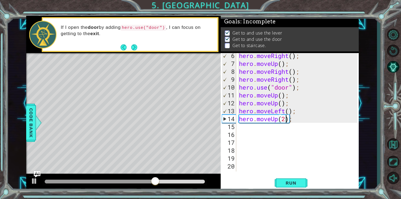
click at [229, 114] on div "13" at bounding box center [229, 111] width 14 height 8
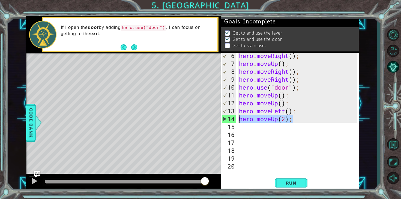
drag, startPoint x: 294, startPoint y: 119, endPoint x: 241, endPoint y: 120, distance: 53.2
click at [241, 120] on div "hero . moveRight ( ) ; hero . moveUp ( ) ; hero . moveRight ( ) ; hero . moveRi…" at bounding box center [299, 119] width 122 height 135
type textarea "hero.moveUp(2);"
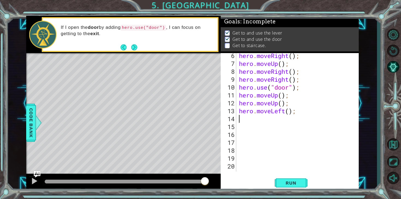
scroll to position [0, 0]
click at [295, 187] on button "Run" at bounding box center [291, 184] width 33 height 14
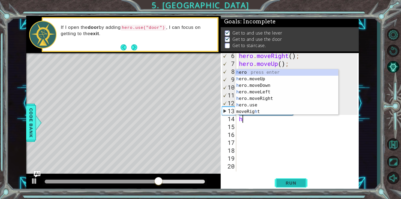
type textarea "her"
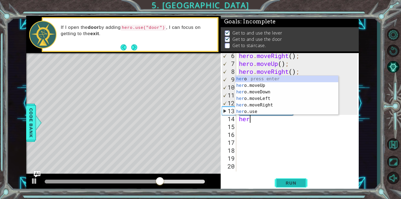
scroll to position [0, 0]
click at [257, 101] on div "her o press enter her o.moveUp press enter her o.moveDown press enter her o.mov…" at bounding box center [286, 102] width 103 height 52
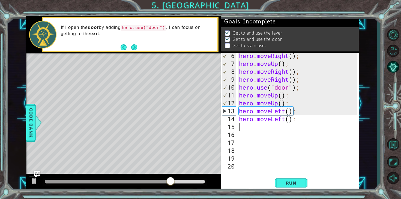
scroll to position [0, 0]
click at [286, 183] on span "Run" at bounding box center [291, 183] width 22 height 5
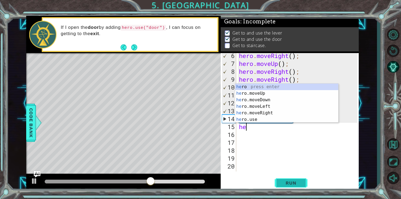
type textarea "her"
click at [243, 107] on div "her o press enter her o.moveUp press enter her o.moveDown press enter her o.mov…" at bounding box center [286, 110] width 103 height 52
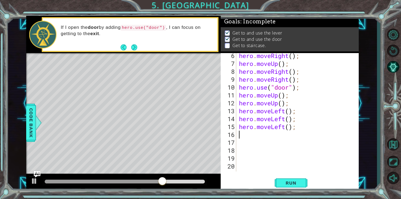
scroll to position [0, 0]
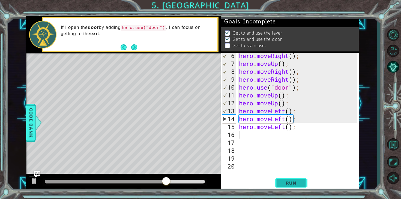
click at [298, 181] on span "Run" at bounding box center [291, 183] width 22 height 5
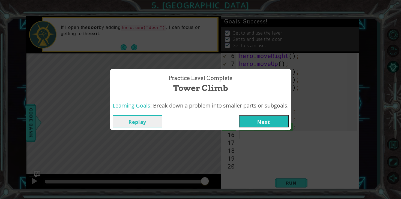
click at [269, 122] on button "Next" at bounding box center [264, 121] width 50 height 12
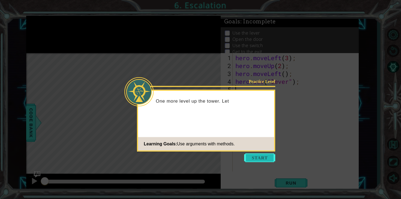
click at [253, 155] on button "Start" at bounding box center [259, 158] width 31 height 9
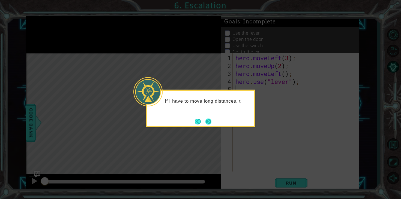
click at [205, 120] on button "Next" at bounding box center [208, 122] width 6 height 6
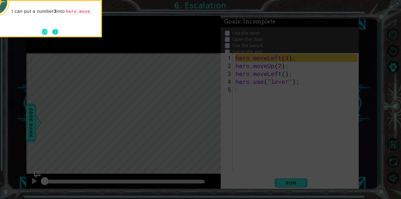
click at [53, 35] on button "Next" at bounding box center [55, 32] width 6 height 6
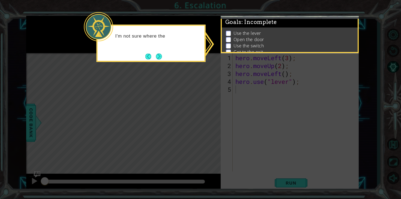
click at [154, 61] on div "I'm not sure where the" at bounding box center [151, 43] width 109 height 37
click at [160, 58] on button "Next" at bounding box center [159, 56] width 6 height 6
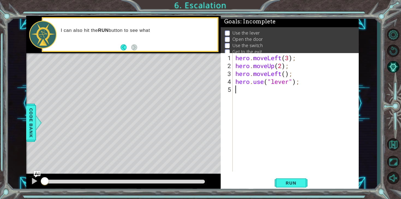
scroll to position [4, 0]
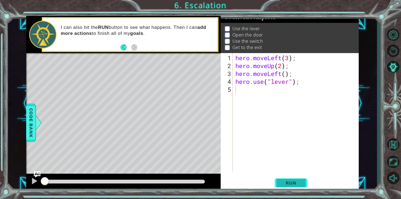
click at [296, 182] on span "Run" at bounding box center [291, 183] width 22 height 5
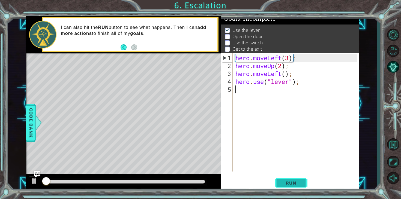
scroll to position [2, 0]
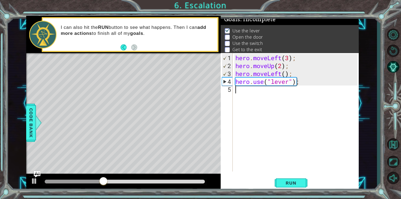
click at [311, 83] on div "hero . moveLeft ( 3 ) ; hero . moveUp ( 2 ) ; hero . moveLeft ( ) ; hero . use …" at bounding box center [297, 121] width 126 height 135
type textarea "hero.use("lever");"
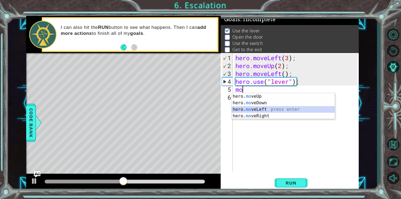
click at [277, 109] on div "hero. mo veUp press enter hero. mo veDown press enter hero. mo veLeft press ent…" at bounding box center [283, 112] width 103 height 39
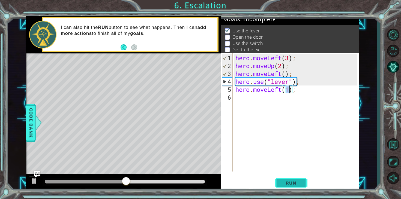
type textarea "hero.moveLeft(1);"
click at [287, 187] on button "Run" at bounding box center [291, 184] width 33 height 14
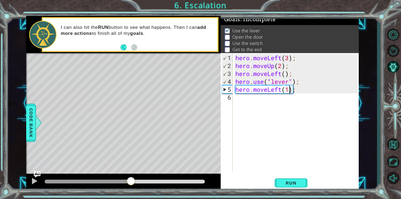
drag, startPoint x: 67, startPoint y: 181, endPoint x: 131, endPoint y: 181, distance: 64.4
click at [131, 181] on div at bounding box center [131, 182] width 10 height 10
click at [311, 92] on div "hero . moveLeft ( 3 ) ; hero . moveUp ( 2 ) ; hero . moveLeft ( ) ; hero . use …" at bounding box center [297, 121] width 126 height 135
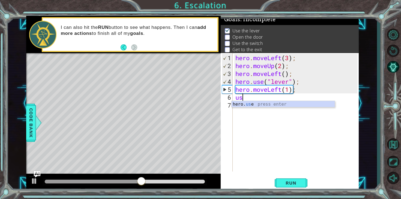
scroll to position [0, 0]
click at [300, 105] on div "hero. use press enter" at bounding box center [283, 111] width 103 height 20
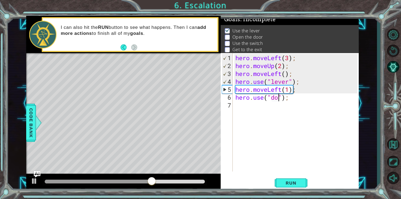
scroll to position [0, 2]
type textarea "hero.use("door");"
click at [297, 182] on span "Run" at bounding box center [291, 183] width 22 height 5
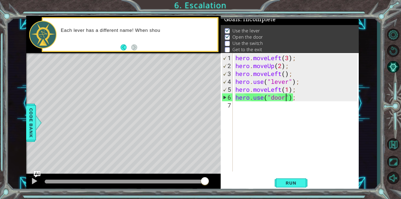
drag, startPoint x: 52, startPoint y: 180, endPoint x: 213, endPoint y: 186, distance: 161.6
click at [213, 186] on div at bounding box center [123, 182] width 195 height 17
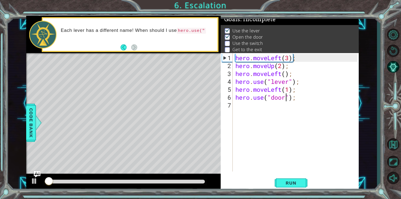
click at [309, 101] on div "hero . moveLeft ( 3 ) ; hero . moveUp ( 2 ) ; hero . moveLeft ( ) ; hero . use …" at bounding box center [297, 121] width 126 height 135
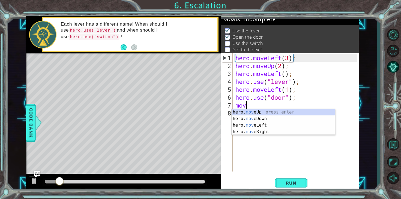
scroll to position [0, 0]
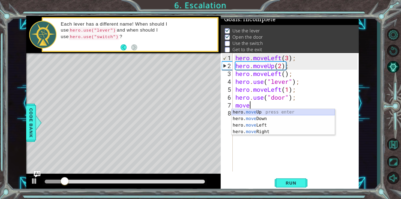
click at [298, 114] on div "hero. move Up press enter hero. move Down press enter hero. move Left press ent…" at bounding box center [283, 128] width 103 height 39
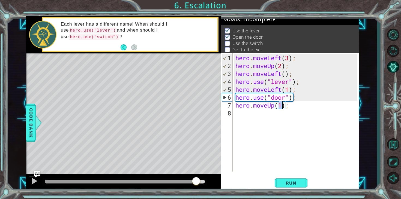
drag, startPoint x: 75, startPoint y: 181, endPoint x: 187, endPoint y: 184, distance: 111.7
click at [191, 184] on div at bounding box center [196, 182] width 10 height 10
click at [278, 186] on button "Run" at bounding box center [291, 184] width 33 height 14
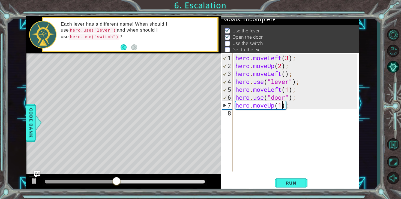
click at [298, 106] on div "hero . moveLeft ( 3 ) ; hero . moveUp ( 2 ) ; hero . moveLeft ( ) ; hero . use …" at bounding box center [297, 121] width 126 height 135
type textarea "hero.moveUp(1);"
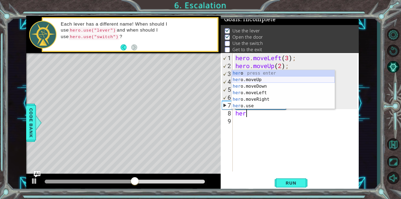
scroll to position [0, 0]
click at [258, 77] on div "her o press enter her o.moveUp press enter her o.moveDown press enter her o.mov…" at bounding box center [283, 96] width 103 height 52
type textarea "hero.moveUp(1);"
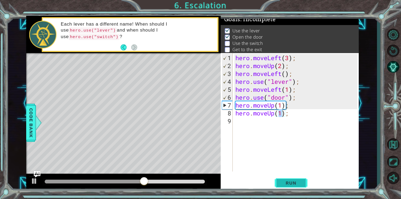
click at [290, 181] on span "Run" at bounding box center [291, 183] width 22 height 5
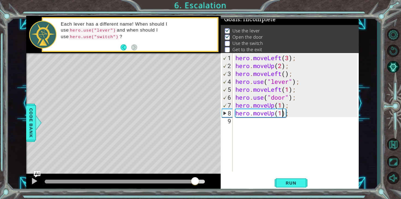
drag, startPoint x: 53, startPoint y: 182, endPoint x: 195, endPoint y: 173, distance: 142.4
click at [195, 173] on div "methods hero moveDown(steps) moveUp(steps) moveLeft(steps) moveRight(steps) use…" at bounding box center [192, 103] width 333 height 175
click at [305, 111] on div "hero . moveLeft ( 3 ) ; hero . moveUp ( 2 ) ; hero . moveLeft ( ) ; hero . use …" at bounding box center [297, 121] width 126 height 135
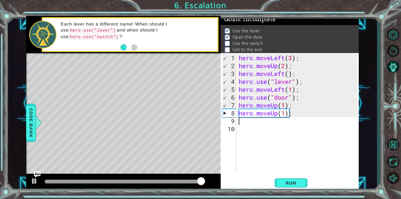
scroll to position [0, 0]
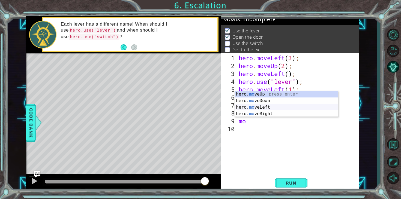
click at [286, 108] on div "hero. mo veUp press enter hero. mo veDown press enter hero. mo veLeft press ent…" at bounding box center [286, 110] width 103 height 39
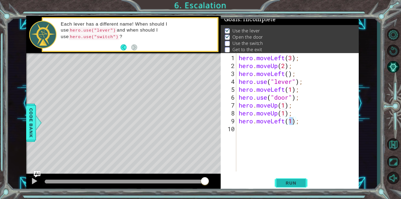
click at [285, 182] on span "Run" at bounding box center [291, 183] width 22 height 5
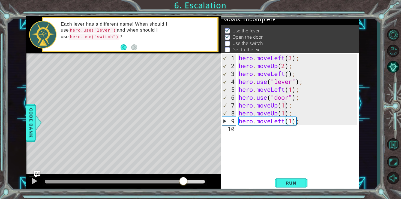
drag, startPoint x: 50, startPoint y: 184, endPoint x: 177, endPoint y: 185, distance: 126.9
click at [178, 185] on div at bounding box center [183, 182] width 10 height 10
click at [284, 122] on div "hero . moveLeft ( 3 ) ; hero . moveUp ( 2 ) ; hero . moveLeft ( ) ; hero . use …" at bounding box center [299, 121] width 123 height 135
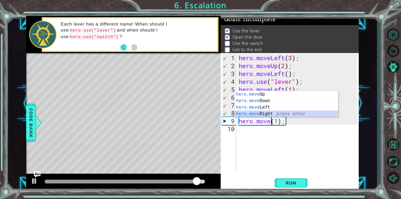
click at [274, 111] on div "hero.move Up press enter hero.move Down press enter hero.move Left press enter …" at bounding box center [286, 110] width 103 height 39
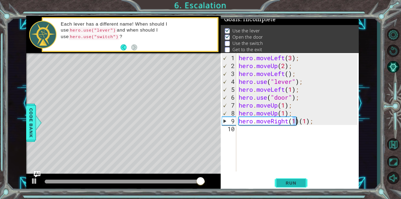
click at [285, 181] on span "Run" at bounding box center [291, 183] width 22 height 5
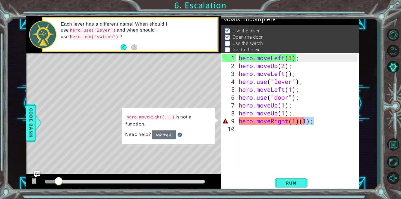
drag, startPoint x: 315, startPoint y: 121, endPoint x: 304, endPoint y: 121, distance: 11.2
click at [304, 121] on div "hero . moveLeft ( 3 ) ; hero . moveUp ( 2 ) ; hero . moveLeft ( ) ; hero . use …" at bounding box center [299, 121] width 123 height 135
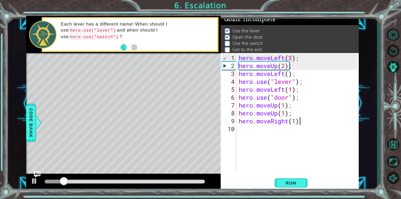
type textarea "hero.moveRight(1);"
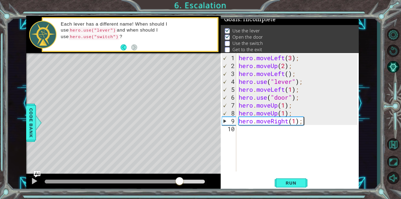
drag, startPoint x: 75, startPoint y: 179, endPoint x: 180, endPoint y: 178, distance: 105.3
click at [180, 178] on div at bounding box center [180, 182] width 10 height 10
click at [315, 126] on div "hero . moveLeft ( 3 ) ; hero . moveUp ( 2 ) ; hero . moveLeft ( ) ; hero . use …" at bounding box center [299, 121] width 123 height 135
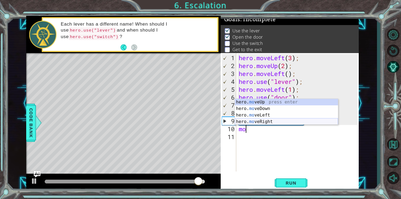
click at [271, 121] on div "hero. mo veUp press enter hero. mo veDown press enter hero. mo veLeft press ent…" at bounding box center [286, 118] width 103 height 39
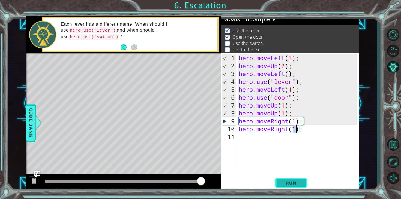
type textarea "hero.moveRight(1);"
click at [289, 185] on span "Run" at bounding box center [291, 183] width 22 height 5
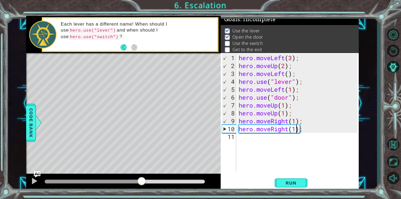
drag, startPoint x: 50, startPoint y: 180, endPoint x: 141, endPoint y: 179, distance: 91.1
click at [141, 179] on div at bounding box center [142, 182] width 10 height 10
click at [313, 130] on div "hero . moveLeft ( 3 ) ; hero . moveUp ( 2 ) ; hero . moveLeft ( ) ; hero . use …" at bounding box center [299, 121] width 123 height 135
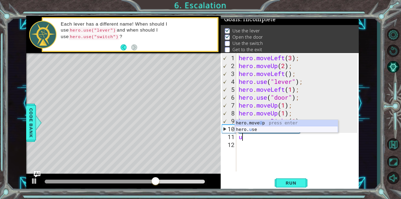
click at [277, 129] on div "hero.move U p press enter hero. u se press enter" at bounding box center [286, 133] width 103 height 26
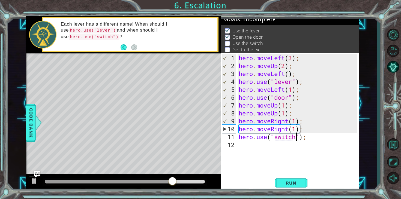
scroll to position [0, 2]
type textarea "hero.use("switch");"
click at [290, 180] on button "Run" at bounding box center [291, 184] width 33 height 14
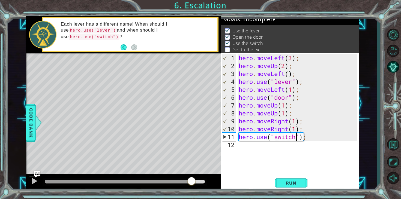
drag, startPoint x: 48, startPoint y: 178, endPoint x: 192, endPoint y: 178, distance: 144.1
click at [192, 178] on div at bounding box center [192, 182] width 10 height 10
click at [311, 141] on div "hero . moveLeft ( 3 ) ; hero . moveUp ( 2 ) ; hero . moveLeft ( ) ; hero . use …" at bounding box center [299, 121] width 123 height 135
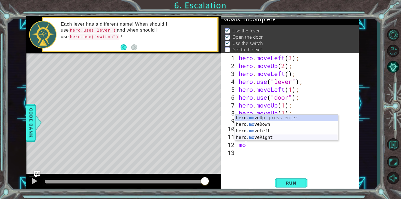
click at [286, 137] on div "hero. mo veUp press enter hero. mo veDown press enter hero. mo veLeft press ent…" at bounding box center [286, 134] width 103 height 39
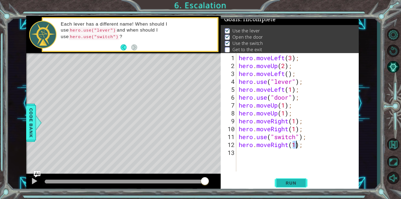
type textarea "hero.moveRight(1);"
click at [286, 183] on span "Run" at bounding box center [291, 183] width 22 height 5
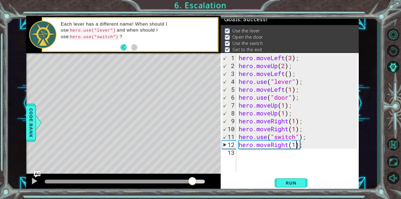
drag, startPoint x: 52, startPoint y: 180, endPoint x: 192, endPoint y: 176, distance: 140.9
click at [192, 176] on div at bounding box center [123, 182] width 195 height 17
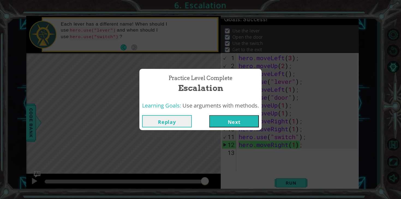
click at [227, 122] on button "Next" at bounding box center [234, 121] width 50 height 12
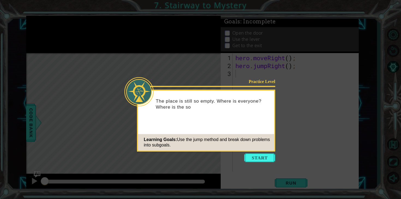
click at [250, 165] on icon at bounding box center [200, 99] width 401 height 199
click at [252, 156] on button "Start" at bounding box center [259, 158] width 31 height 9
